Goal: Information Seeking & Learning: Compare options

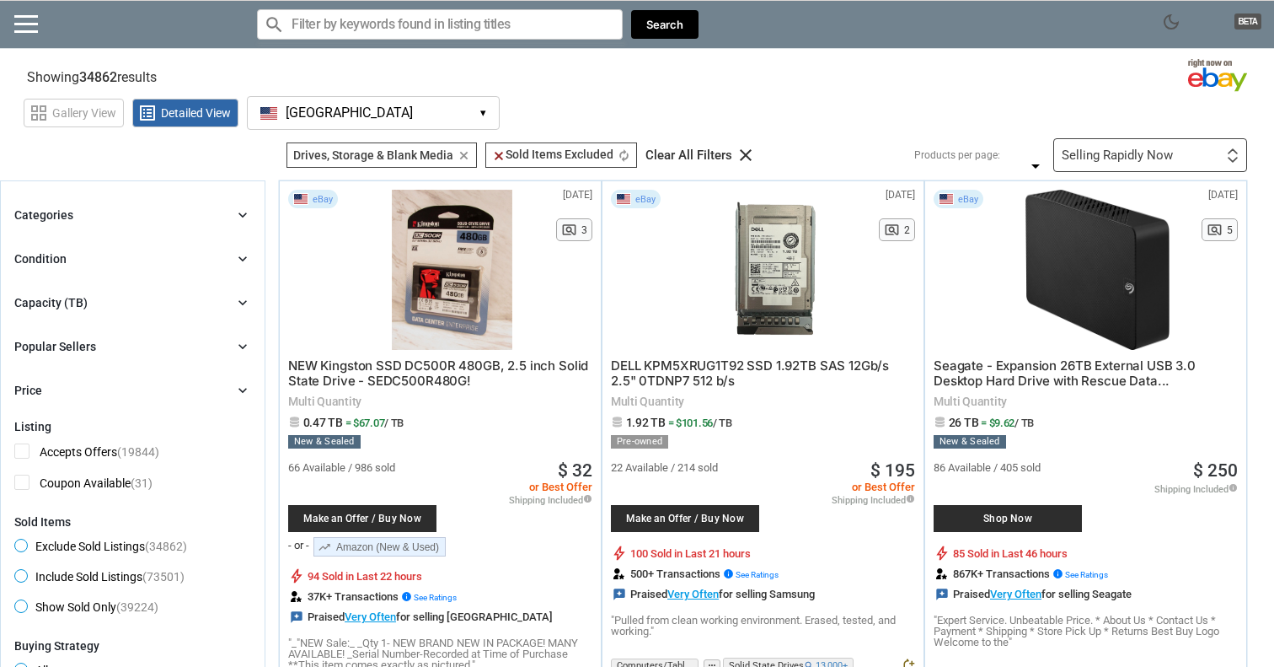
click at [590, 77] on section "Showing 34862 results Loading Results .. (53.37%)" at bounding box center [637, 73] width 1274 height 33
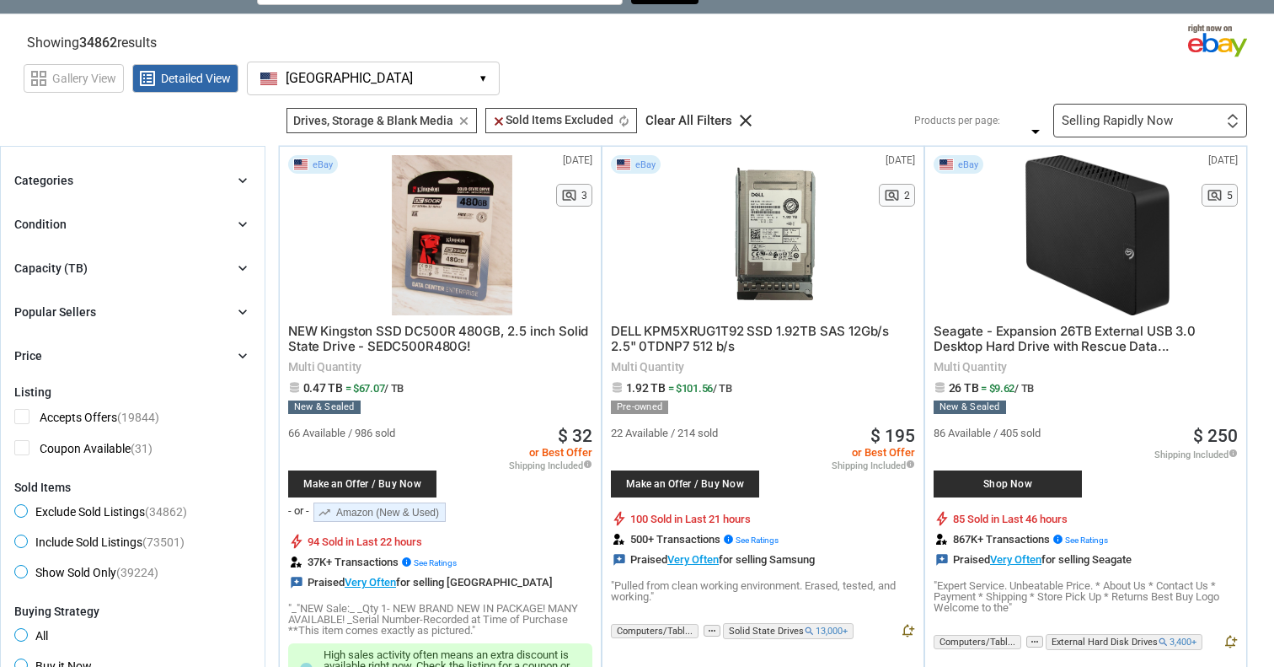
scroll to position [34, 0]
click at [60, 267] on div "Capacity (TB)" at bounding box center [50, 268] width 73 height 17
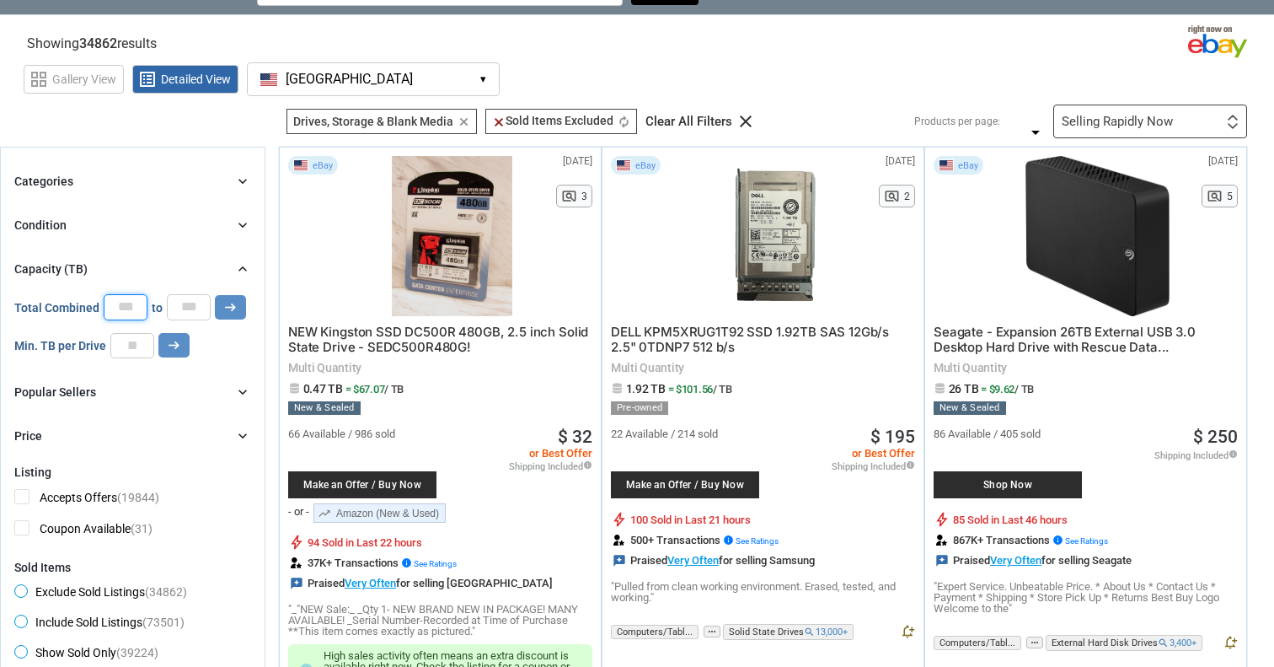
drag, startPoint x: 133, startPoint y: 308, endPoint x: 106, endPoint y: 308, distance: 27.0
click at [112, 308] on input "*" at bounding box center [126, 306] width 44 height 25
type input "**"
click at [222, 310] on icon "arrow_right_alt" at bounding box center [230, 307] width 16 height 16
type input "*****"
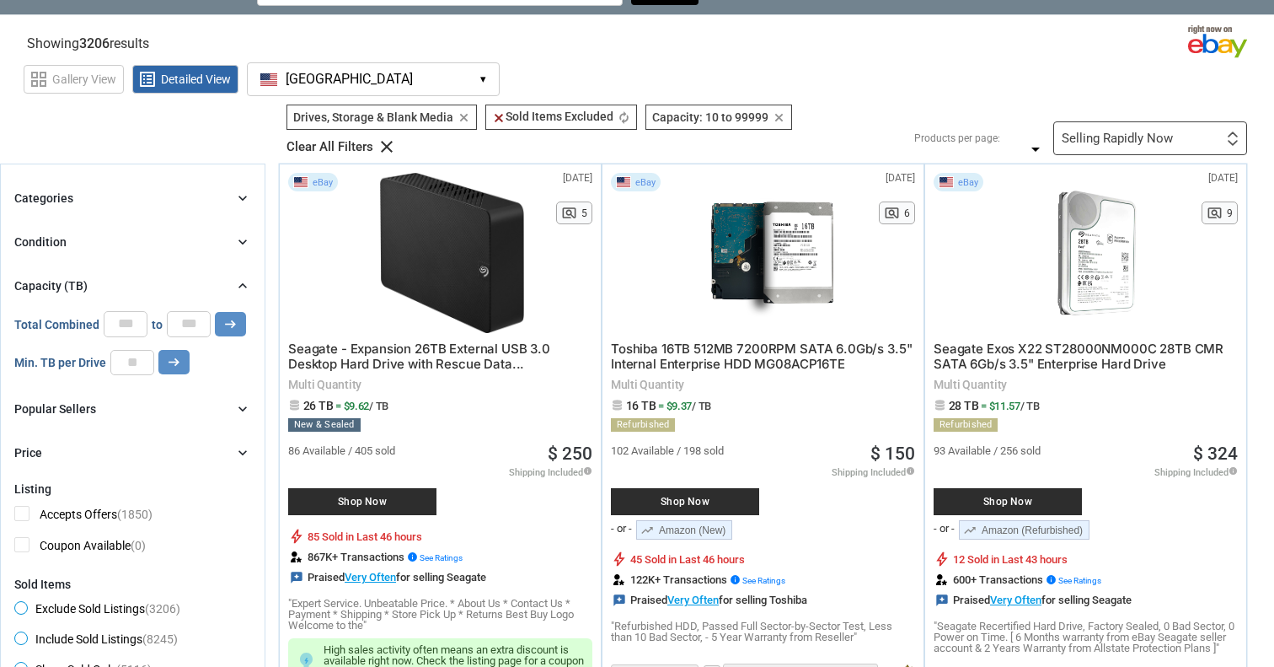
click at [894, 72] on div "grid_view Gallery View list_alt Detailed View [GEOGRAPHIC_DATA] [GEOGRAPHIC_DAT…" at bounding box center [649, 76] width 1250 height 39
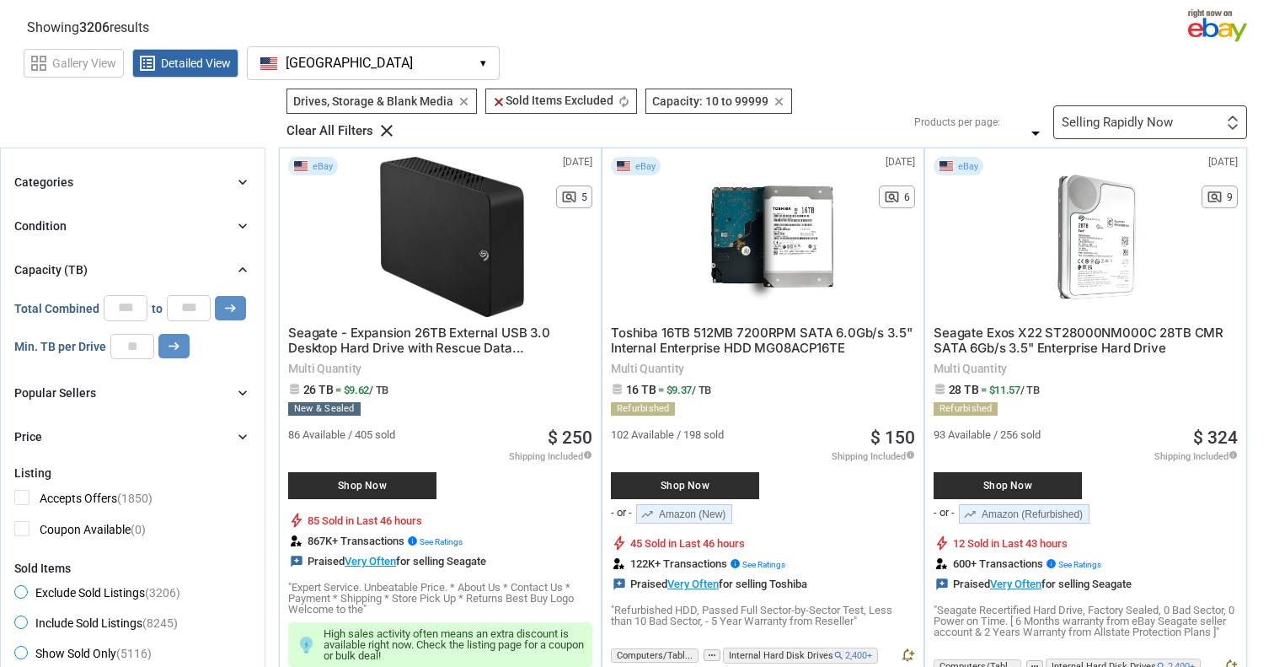
scroll to position [48, 0]
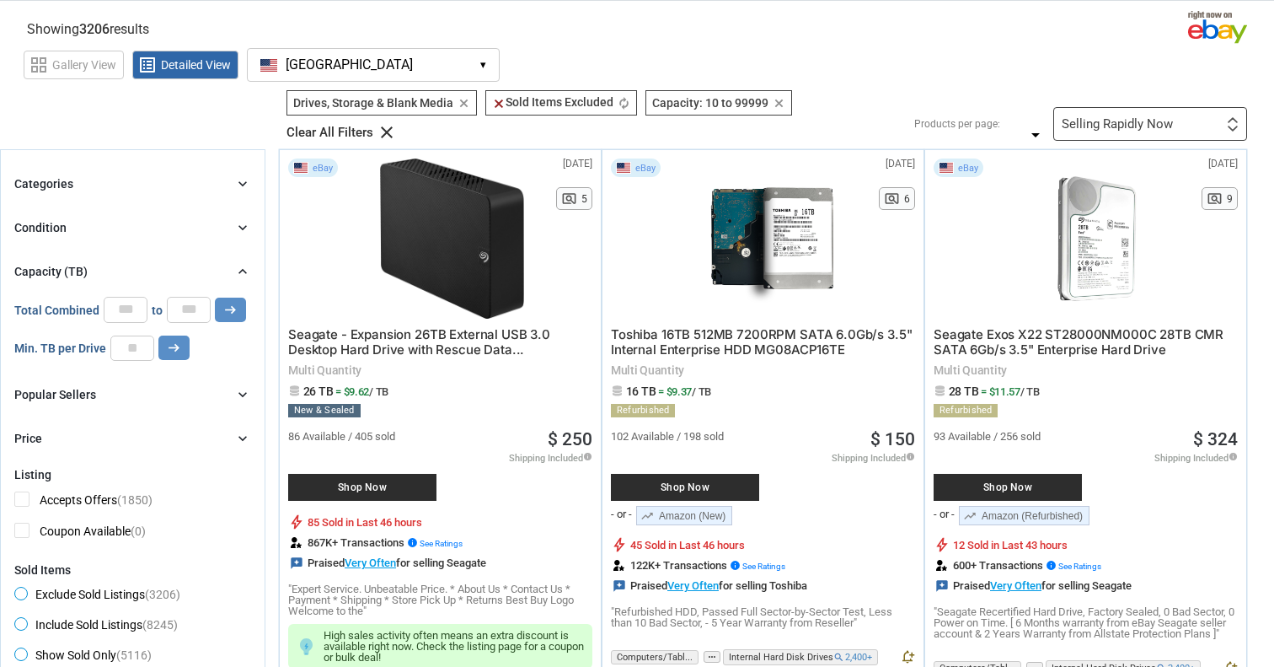
click at [1105, 129] on div "Selling Rapidly Now" at bounding box center [1117, 124] width 111 height 13
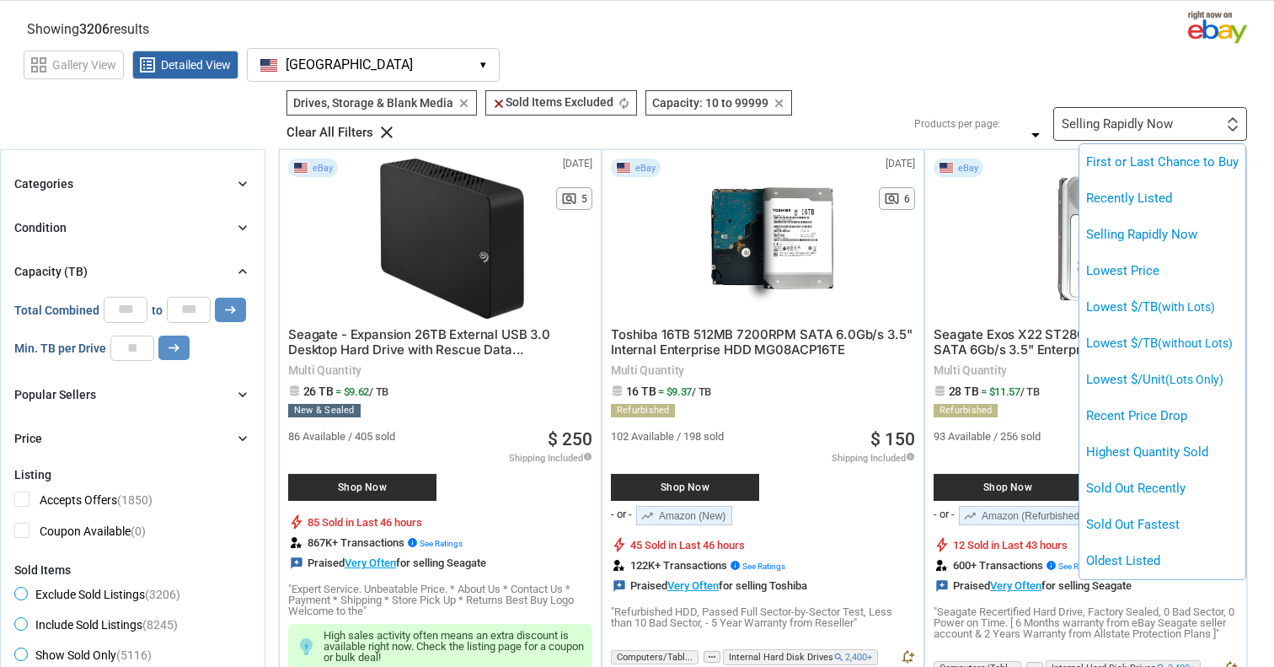
click at [1105, 129] on div at bounding box center [637, 333] width 1274 height 667
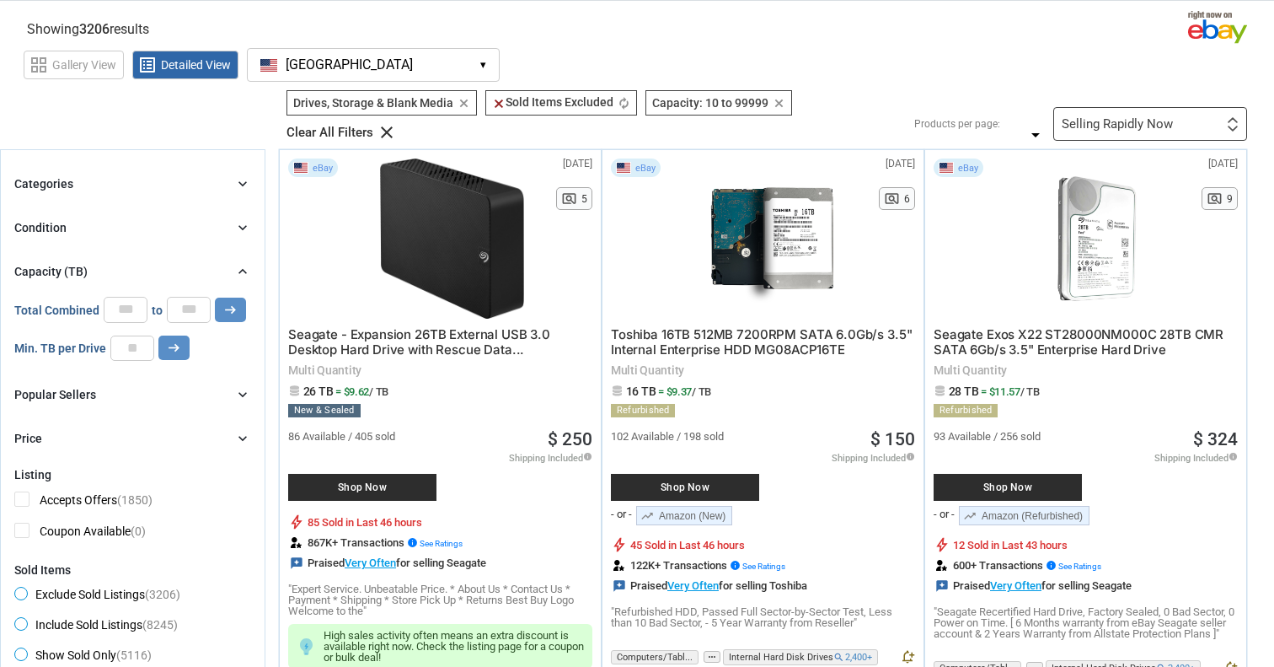
click at [949, 92] on div "Filters 3 Drives, Storage & Blank Media Drives, Storage & Blank Media clear cle…" at bounding box center [760, 115] width 973 height 51
click at [1169, 118] on div "Selling Rapidly Now" at bounding box center [1117, 124] width 111 height 13
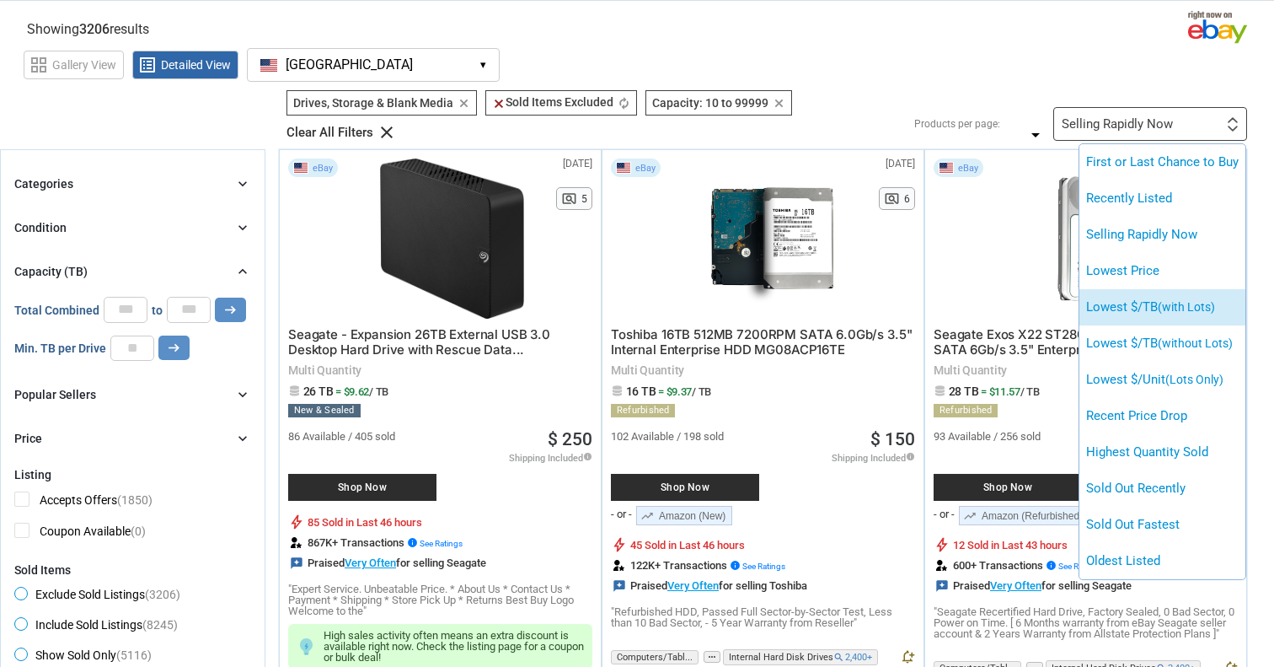
click at [1143, 310] on li "Lowest $/TB (with Lots)" at bounding box center [1162, 307] width 166 height 36
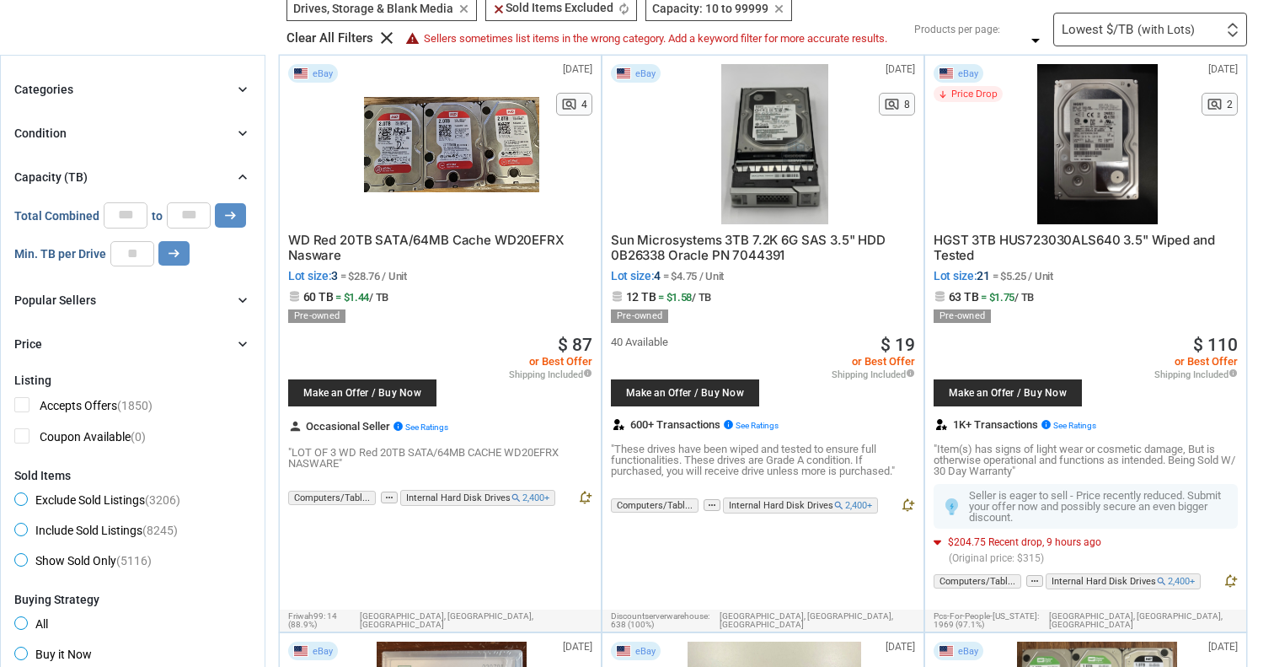
scroll to position [156, 0]
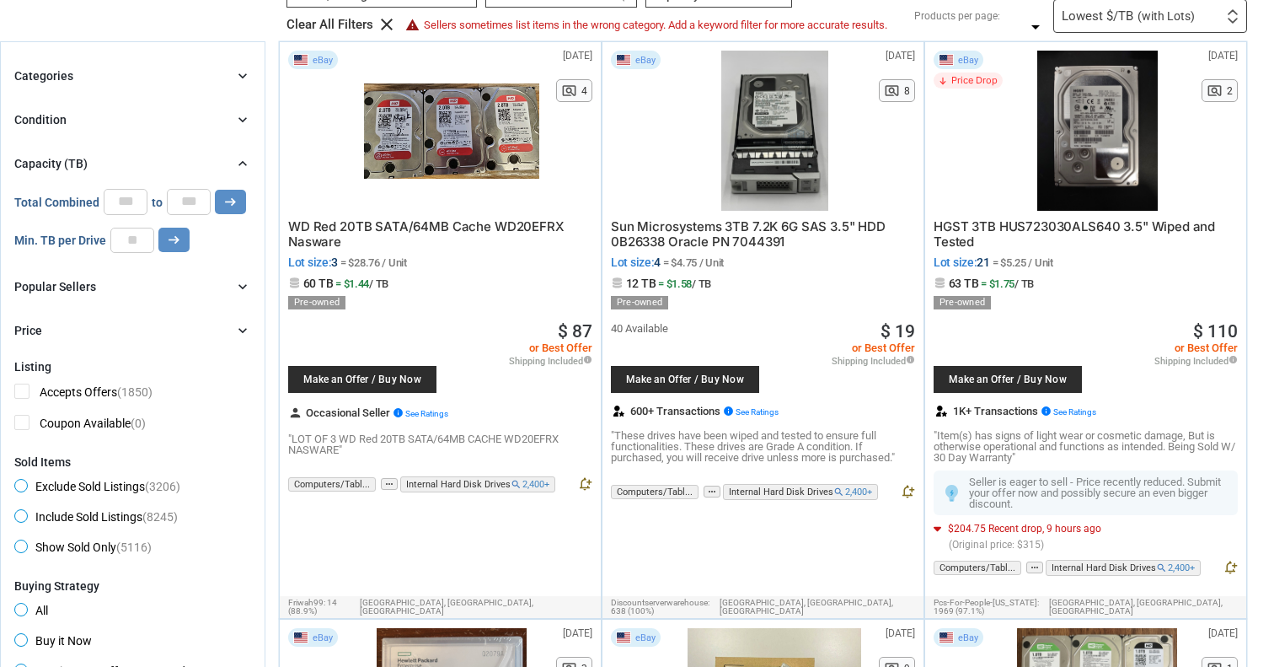
click at [356, 228] on span "WD Red 20TB SATA/64MB Cache WD20EFRX Nasware" at bounding box center [426, 233] width 276 height 31
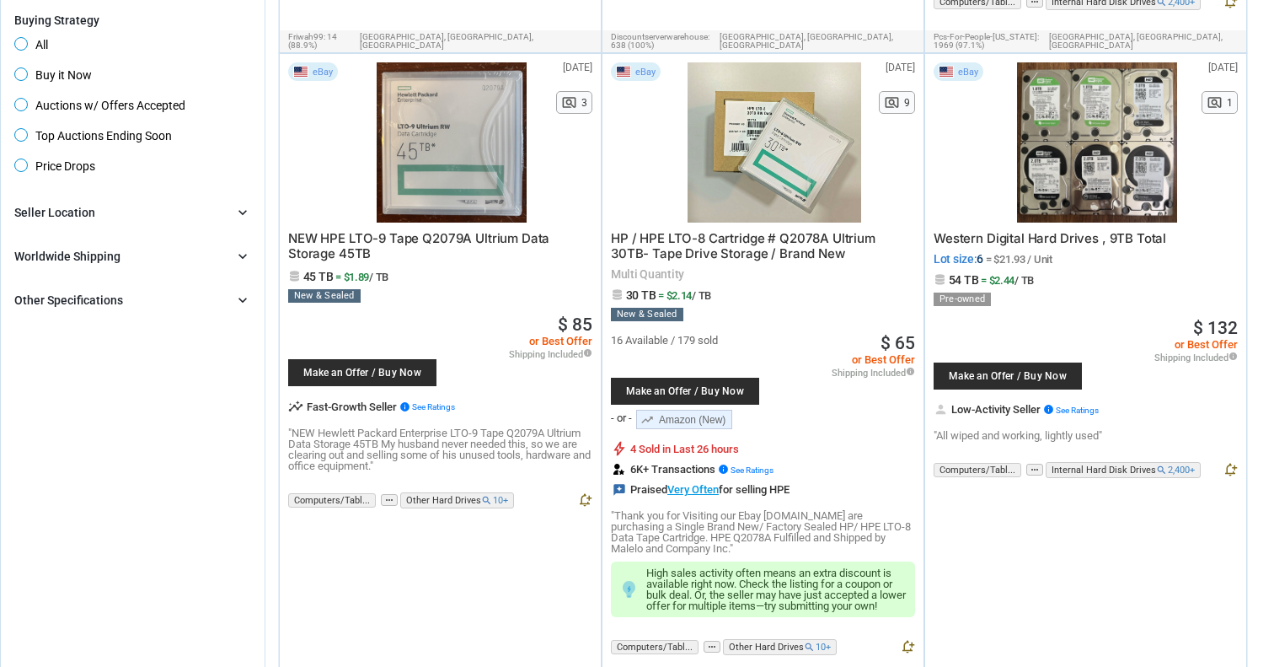
scroll to position [723, 0]
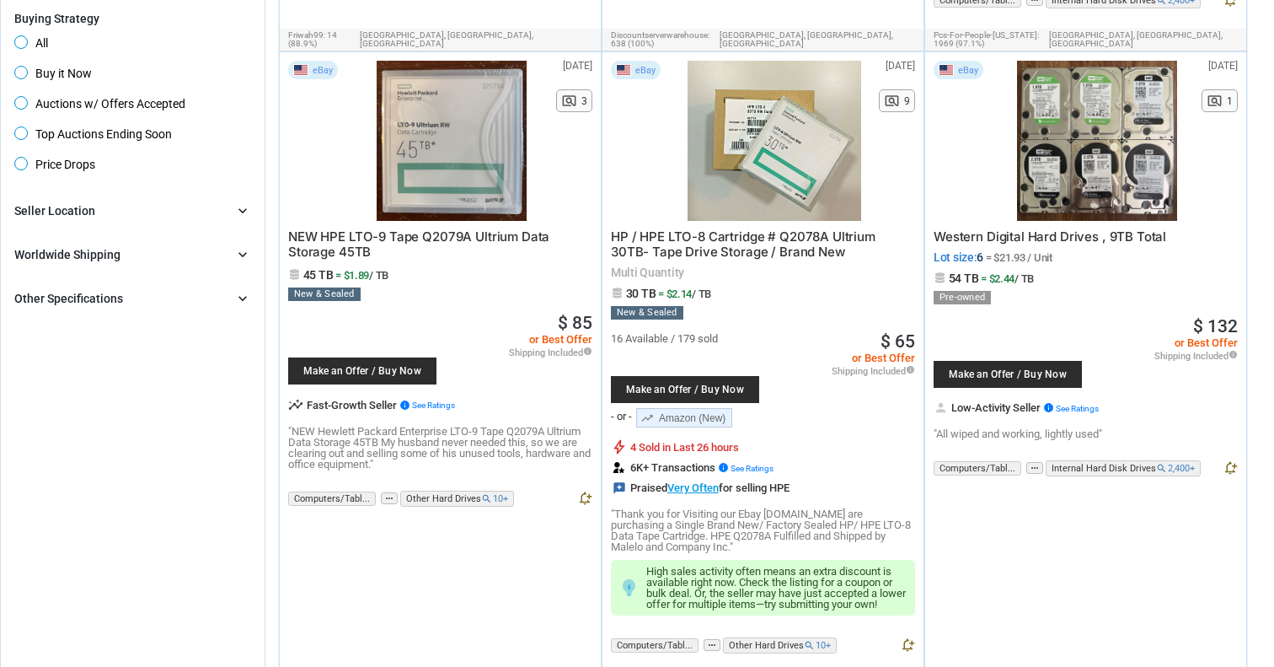
click at [1066, 228] on span "Western Digital Hard Drives , 9TB Total" at bounding box center [1050, 236] width 233 height 16
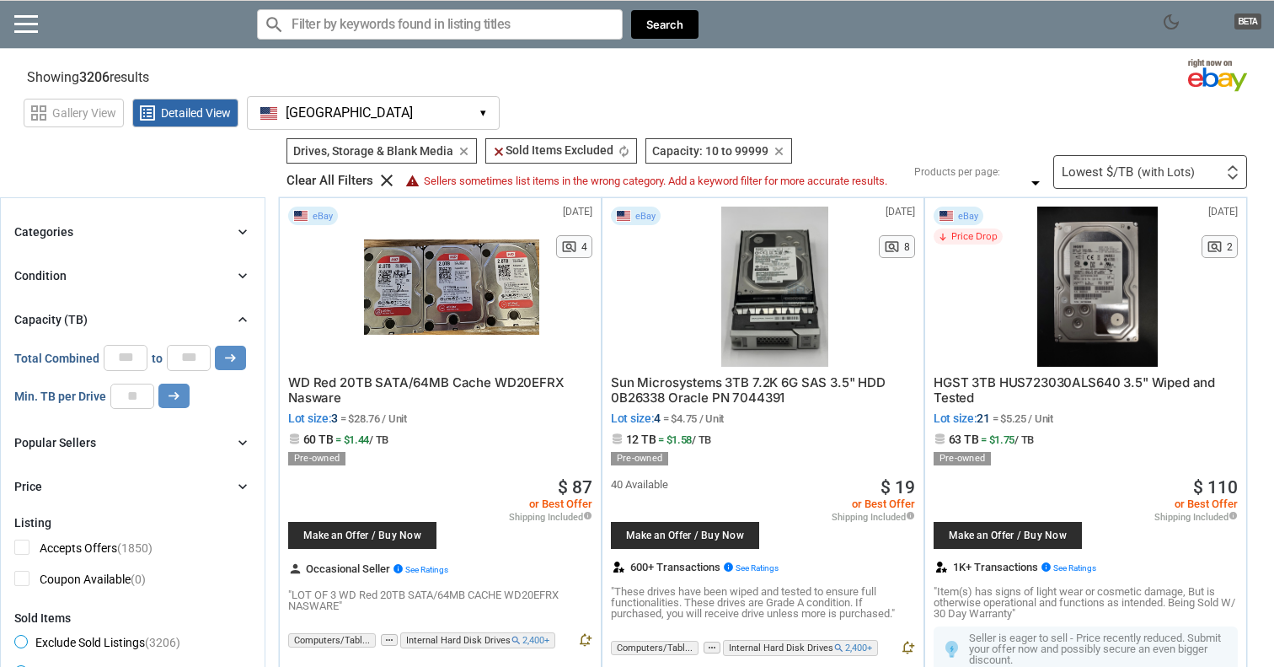
scroll to position [0, 0]
click at [1122, 158] on div "Lowest $/TB (with Lots) First or Last Chance to Buy Recently Listed Selling Rap…" at bounding box center [1150, 172] width 194 height 34
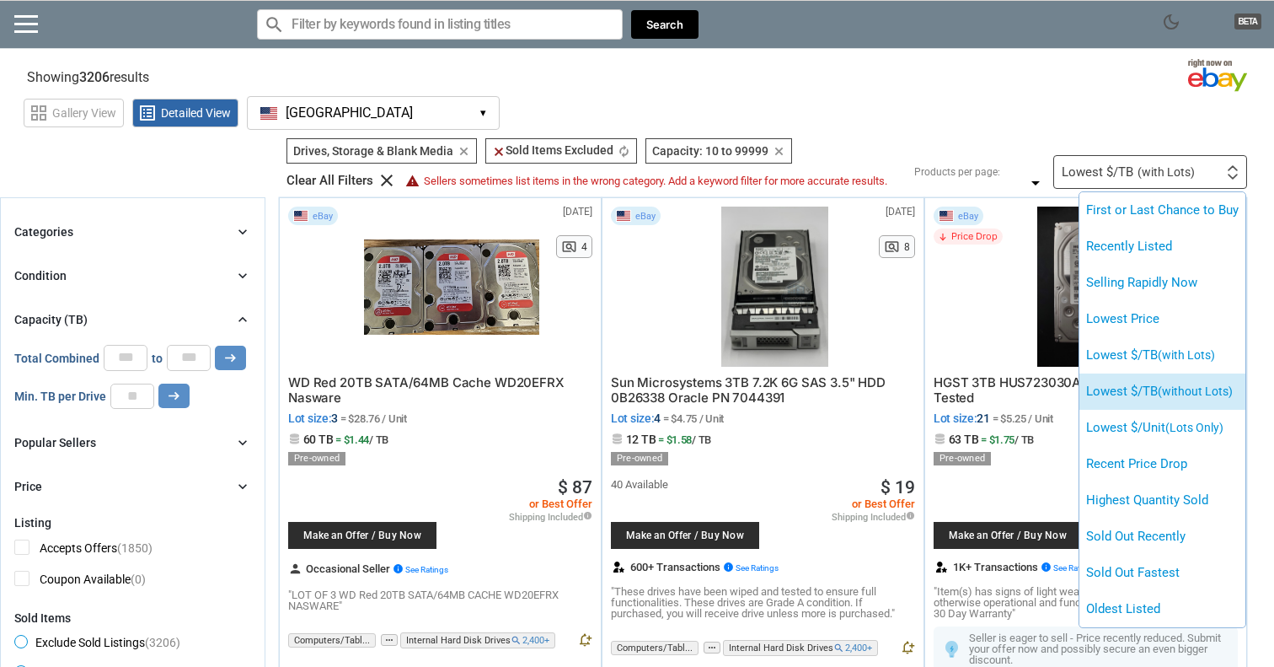
click at [1122, 391] on li "Lowest $/TB (without Lots)" at bounding box center [1162, 391] width 166 height 36
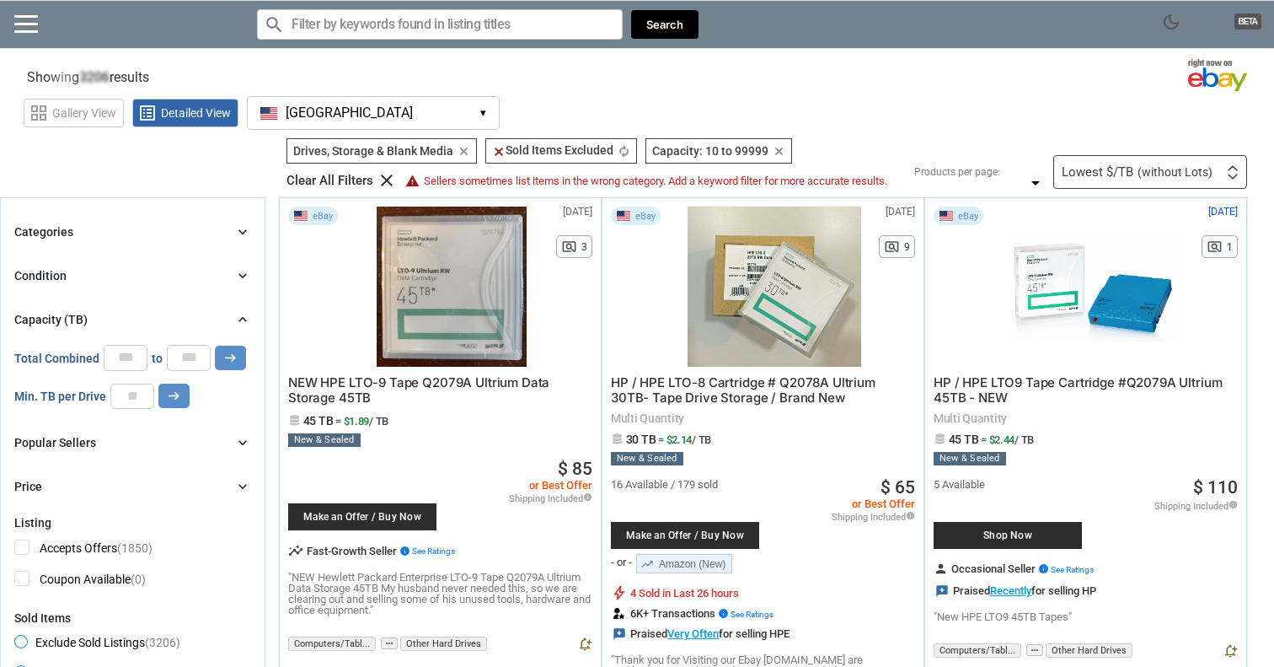
click at [897, 120] on div "grid_view Gallery View list_alt Detailed View [GEOGRAPHIC_DATA] [GEOGRAPHIC_DAT…" at bounding box center [649, 110] width 1250 height 39
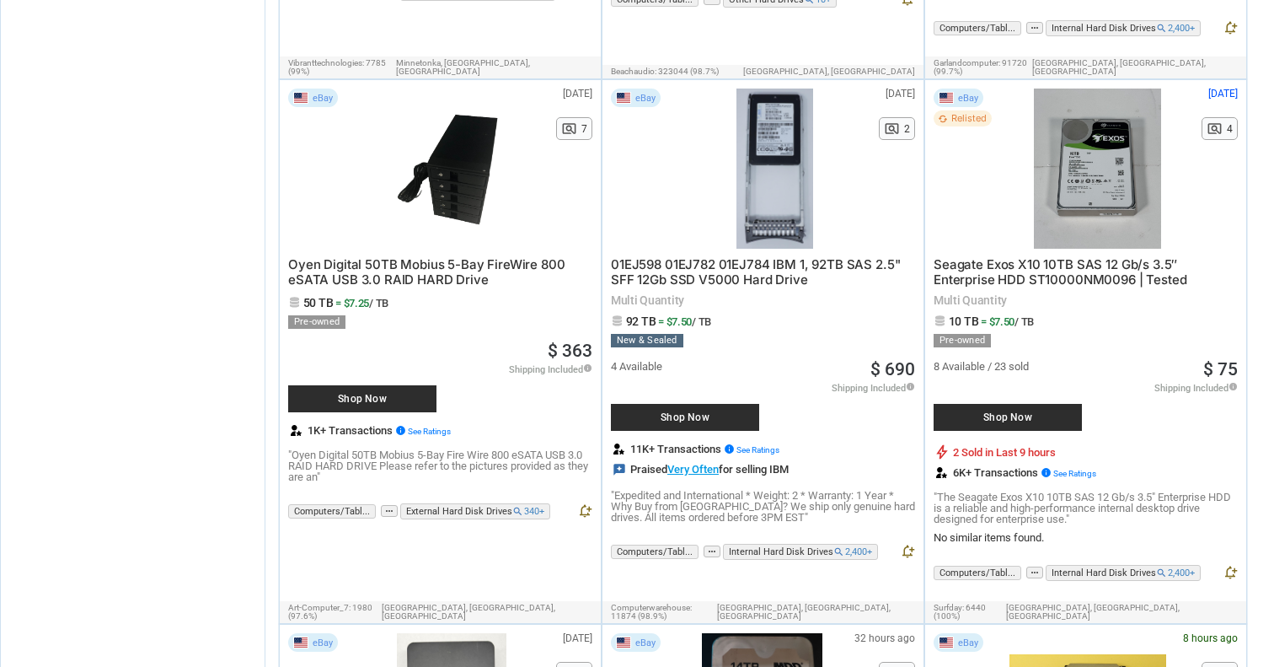
scroll to position [1850, 0]
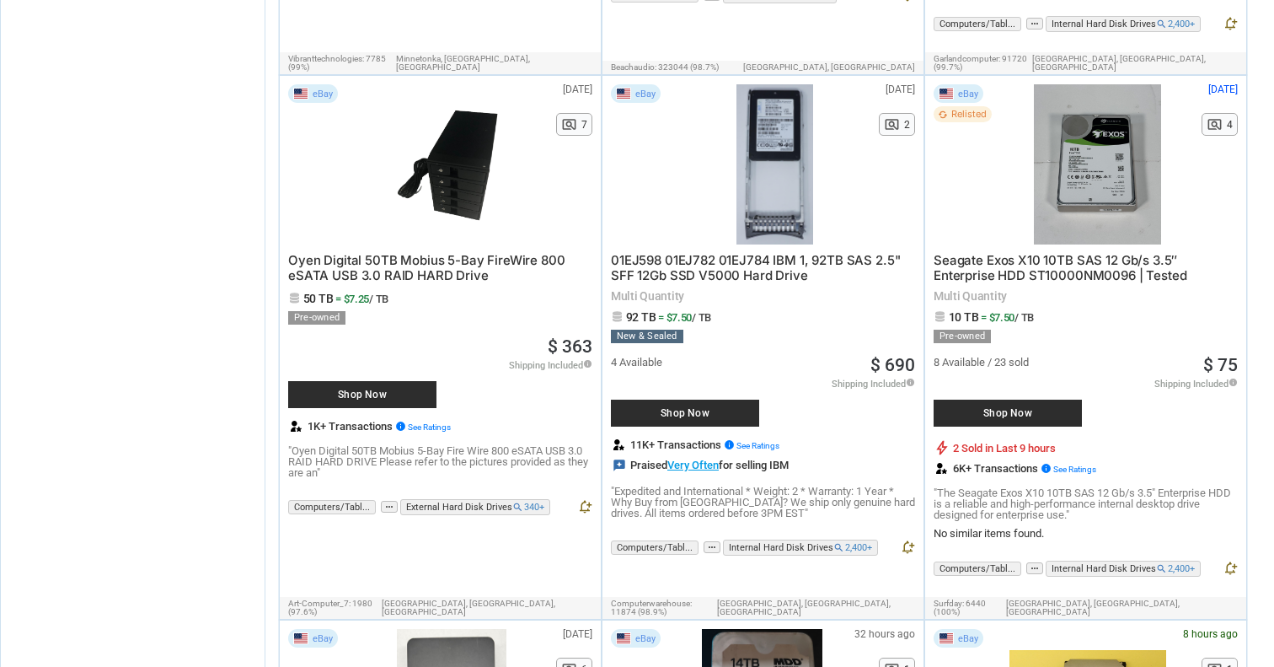
click at [1168, 296] on div "Seagate Exos X10 10TB SAS 12 Gb/s 3.5″ Enterprise HDD ST10000NM0096 | Tested Mu…" at bounding box center [1086, 382] width 304 height 276
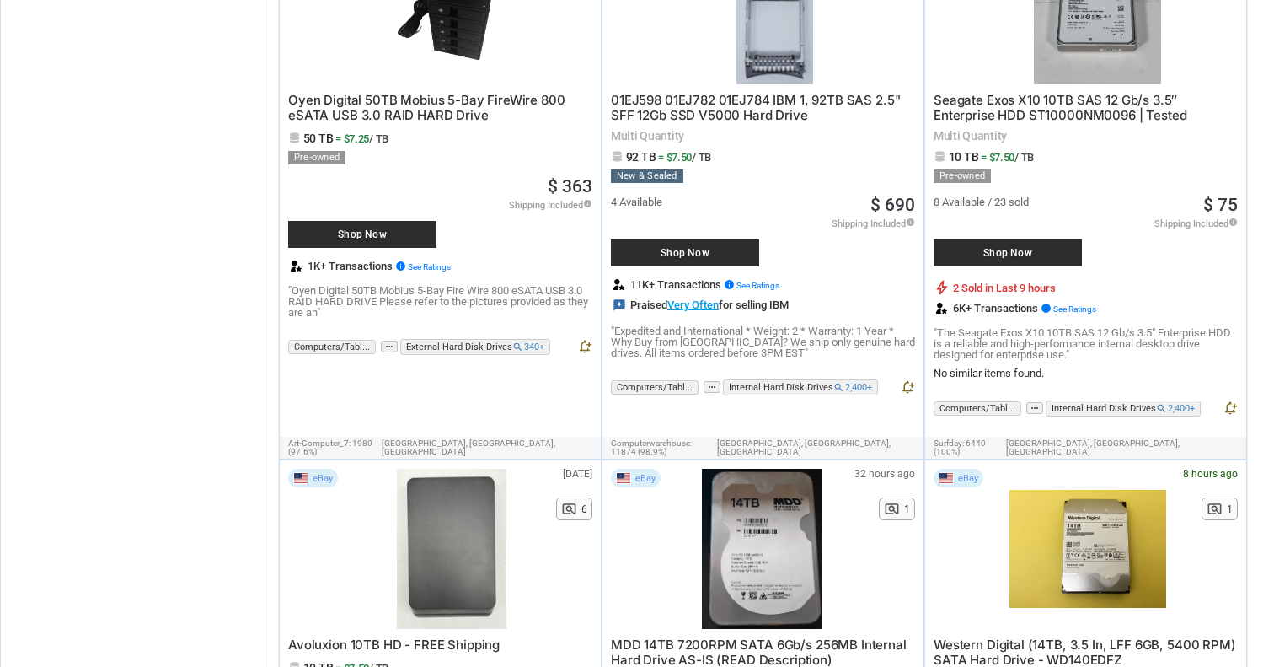
scroll to position [2021, 0]
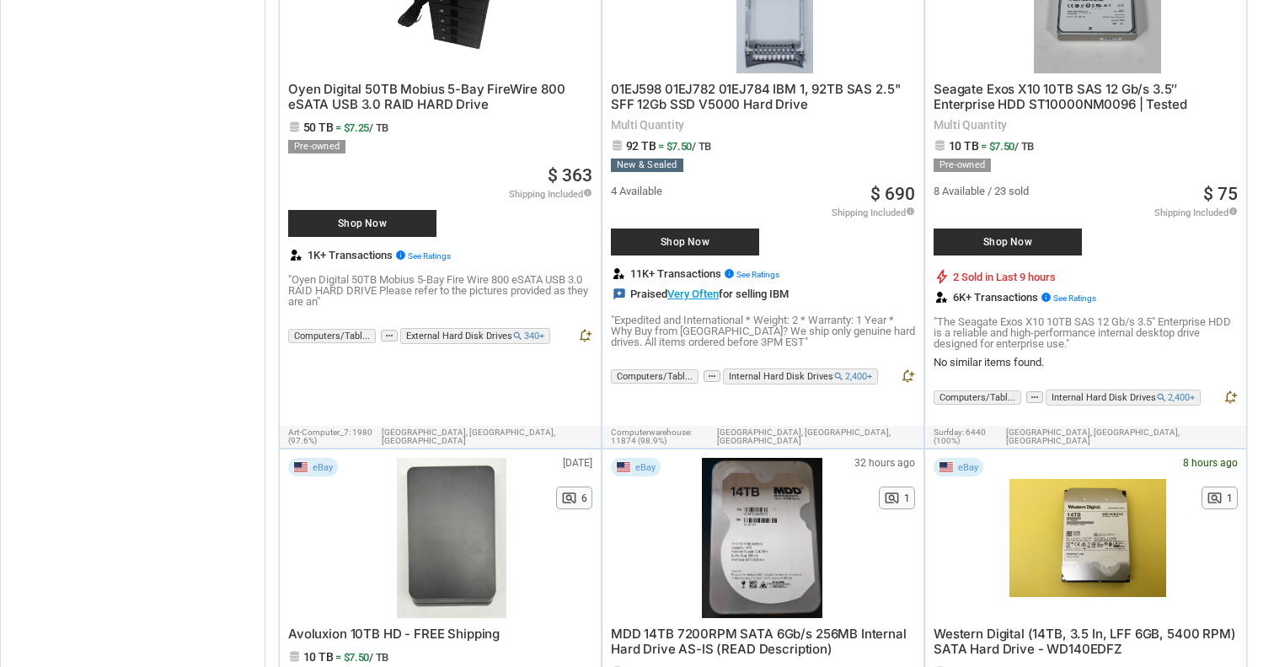
click at [993, 329] on p ""The Seagate Exos X10 10TB SAS 12 Gb/s 3.5" Enterprise HDD is a reliable and hi…" at bounding box center [1086, 332] width 304 height 33
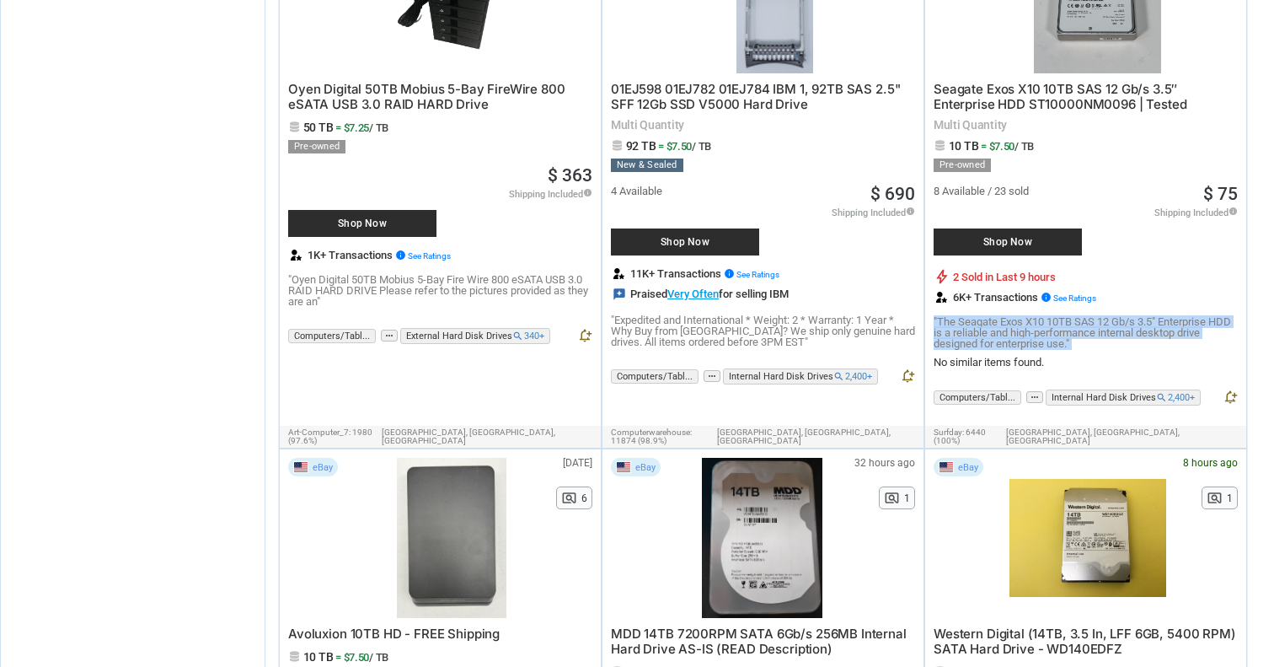
click at [993, 329] on p ""The Seagate Exos X10 10TB SAS 12 Gb/s 3.5" Enterprise HDD is a reliable and hi…" at bounding box center [1086, 332] width 304 height 33
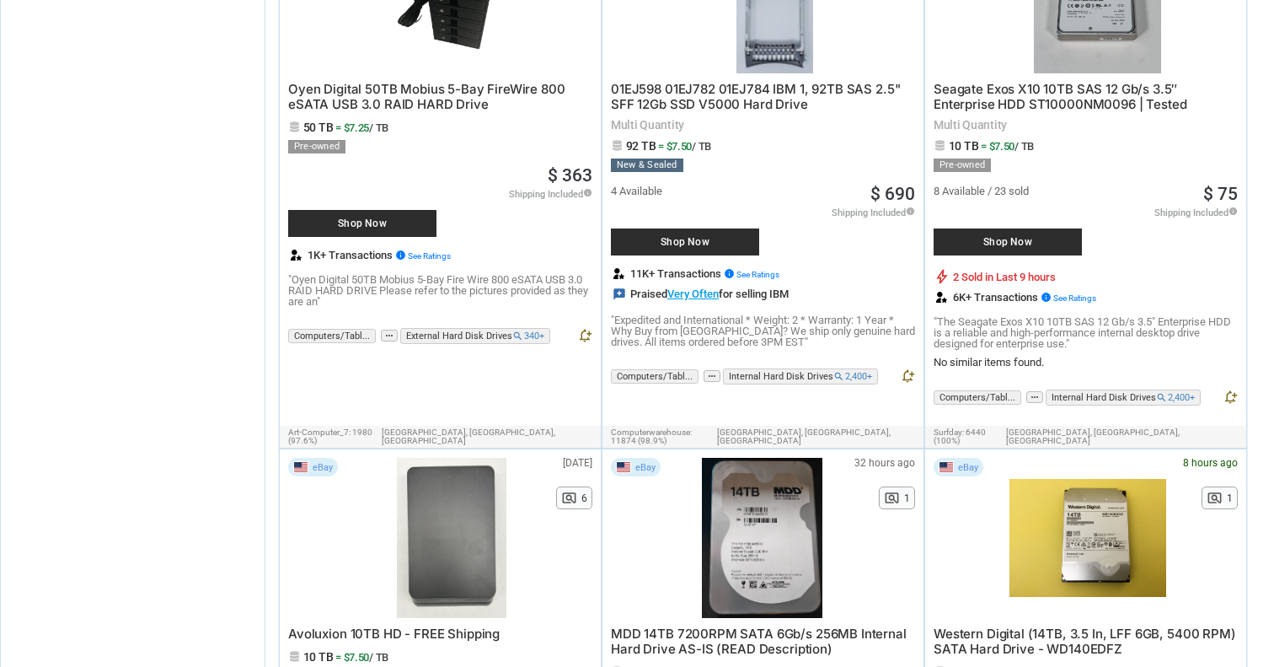
click at [993, 329] on p ""The Seagate Exos X10 10TB SAS 12 Gb/s 3.5" Enterprise HDD is a reliable and hi…" at bounding box center [1086, 332] width 304 height 33
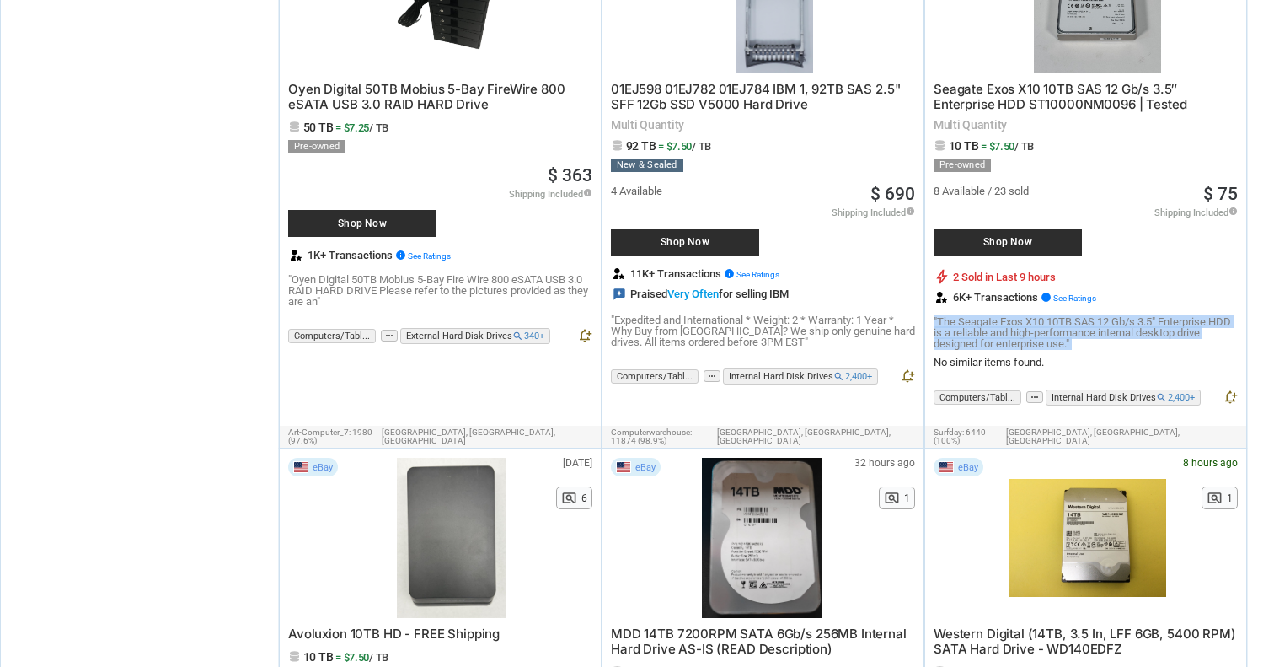
click at [993, 329] on p ""The Seagate Exos X10 10TB SAS 12 Gb/s 3.5" Enterprise HDD is a reliable and hi…" at bounding box center [1086, 332] width 304 height 33
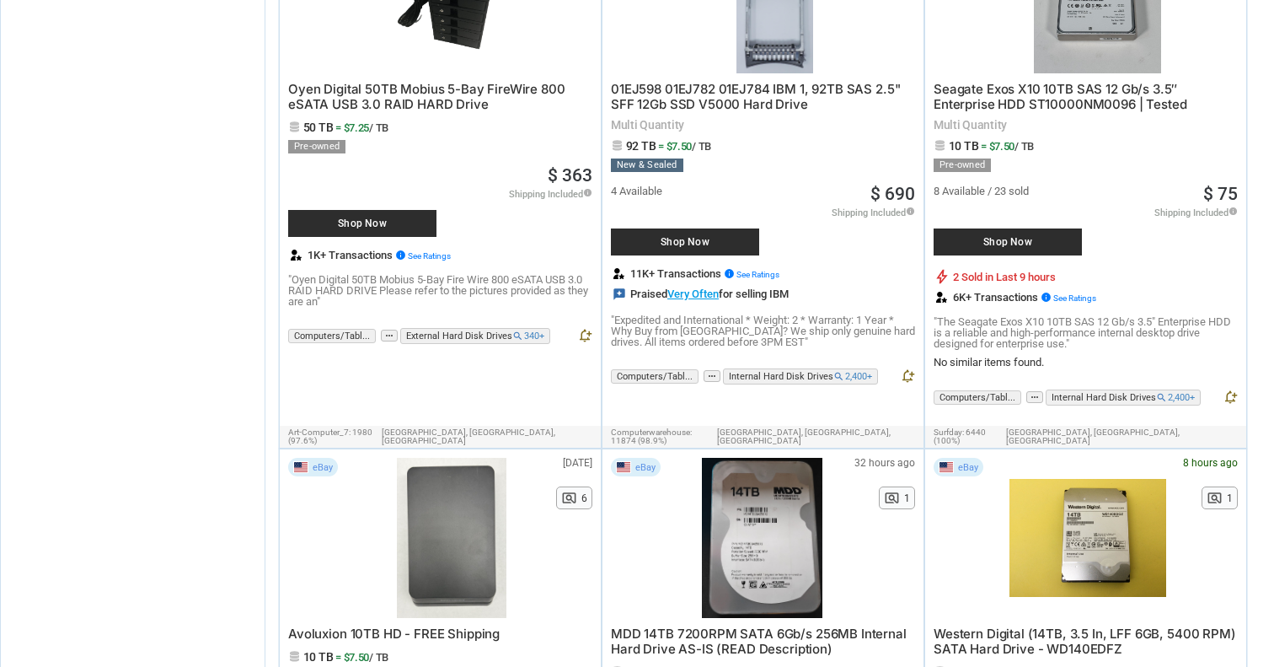
click at [1061, 331] on p ""The Seagate Exos X10 10TB SAS 12 Gb/s 3.5" Enterprise HDD is a reliable and hi…" at bounding box center [1086, 332] width 304 height 33
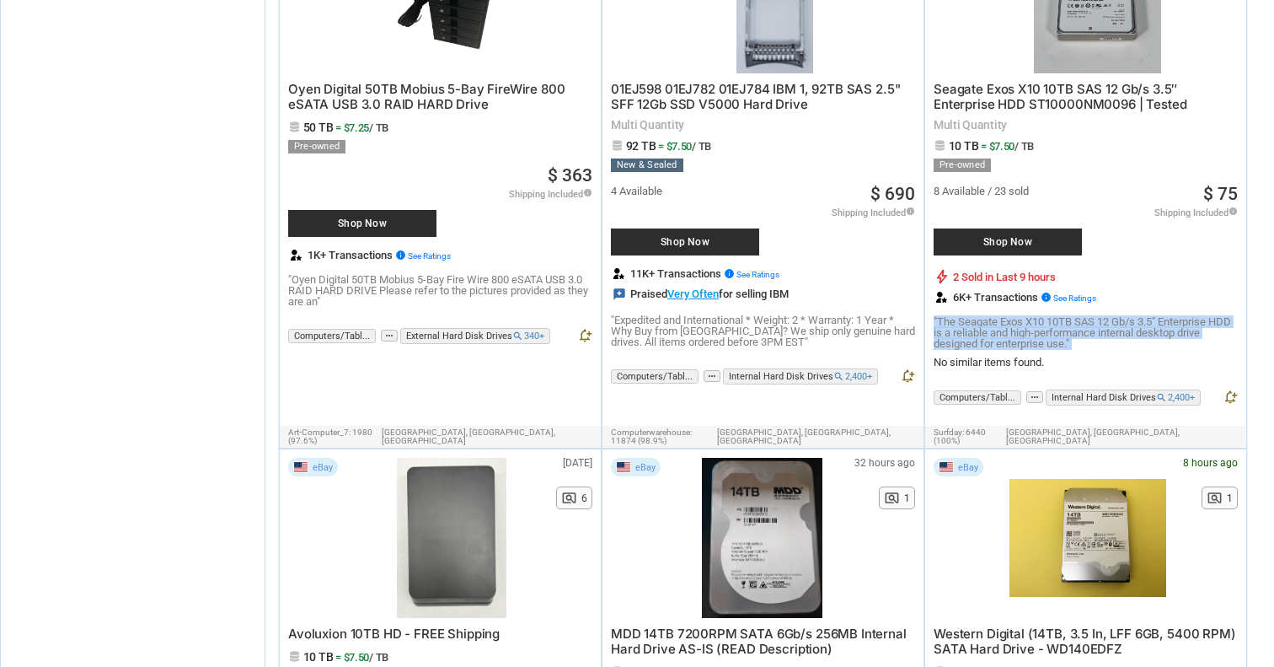
click at [1061, 331] on p ""The Seagate Exos X10 10TB SAS 12 Gb/s 3.5" Enterprise HDD is a reliable and hi…" at bounding box center [1086, 332] width 304 height 33
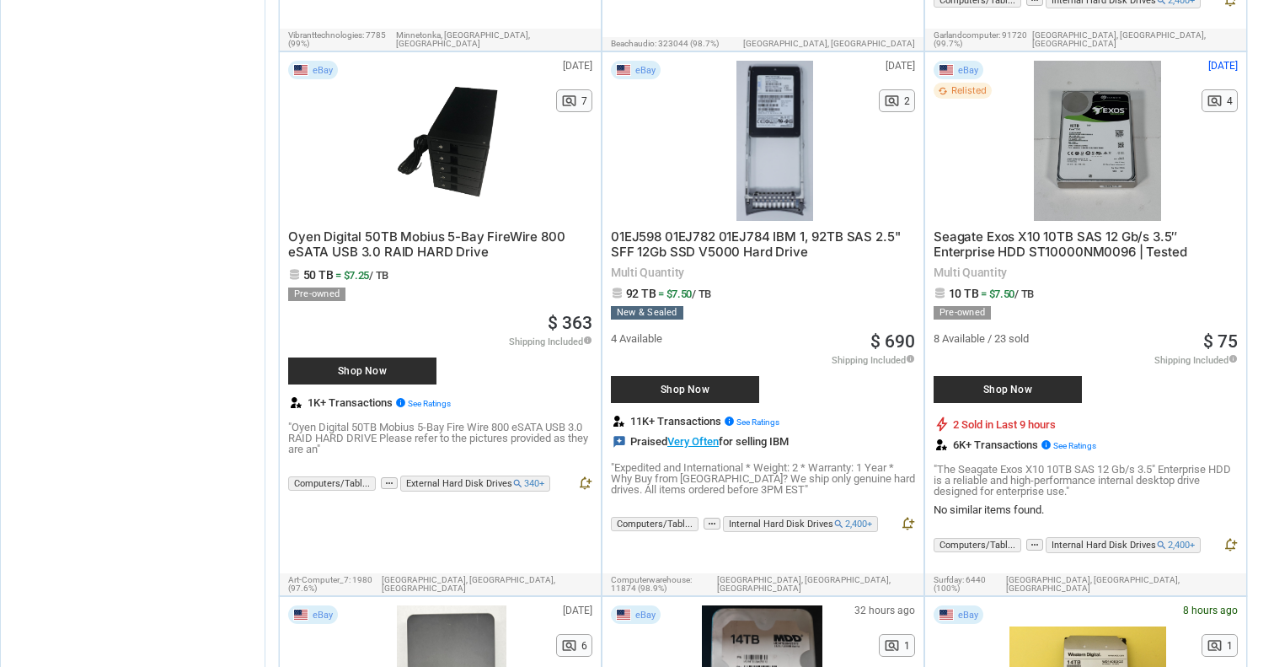
scroll to position [1871, 0]
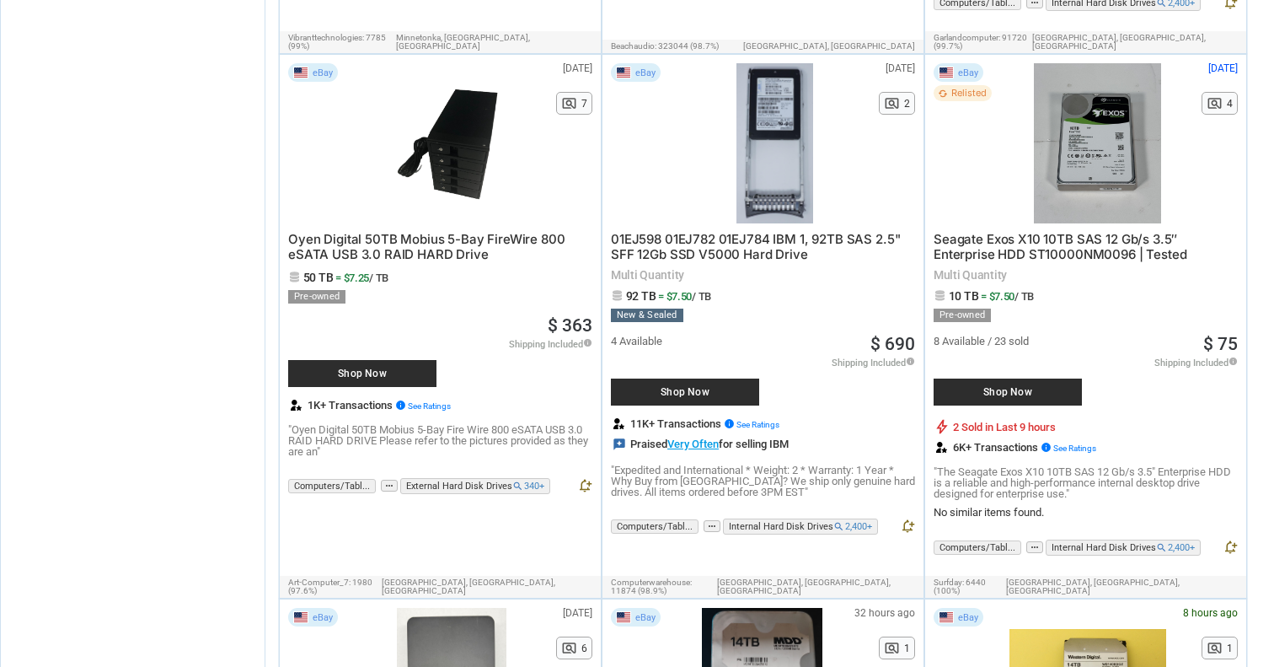
click at [960, 335] on span "8 Available / 23 sold" at bounding box center [981, 340] width 95 height 11
